Goal: Navigation & Orientation: Find specific page/section

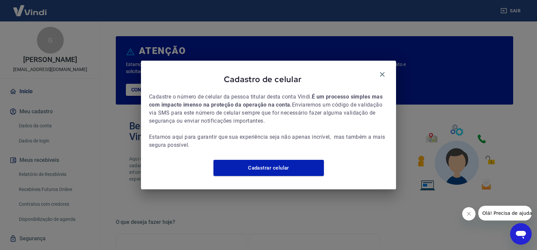
click at [381, 72] on icon "button" at bounding box center [382, 74] width 5 height 5
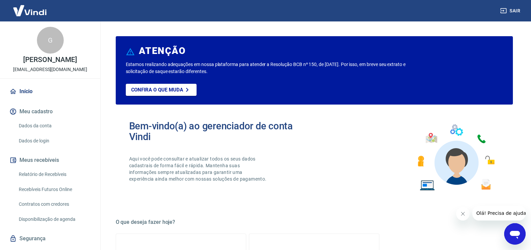
drag, startPoint x: 461, startPoint y: 212, endPoint x: 912, endPoint y: 416, distance: 494.8
click at [461, 212] on icon "Fechar mensagem da empresa" at bounding box center [462, 213] width 3 height 3
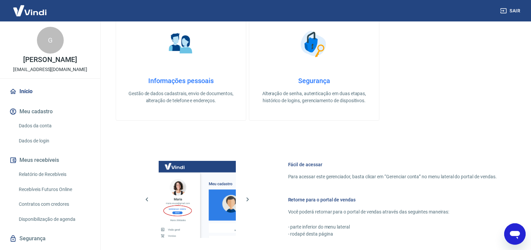
scroll to position [342, 0]
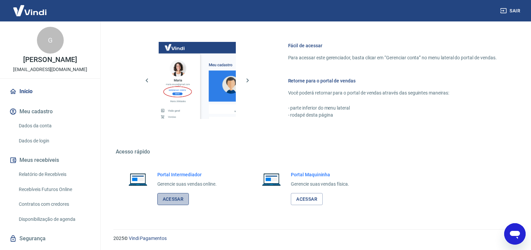
click at [181, 202] on link "Acessar" at bounding box center [173, 199] width 32 height 12
